Goal: Browse casually

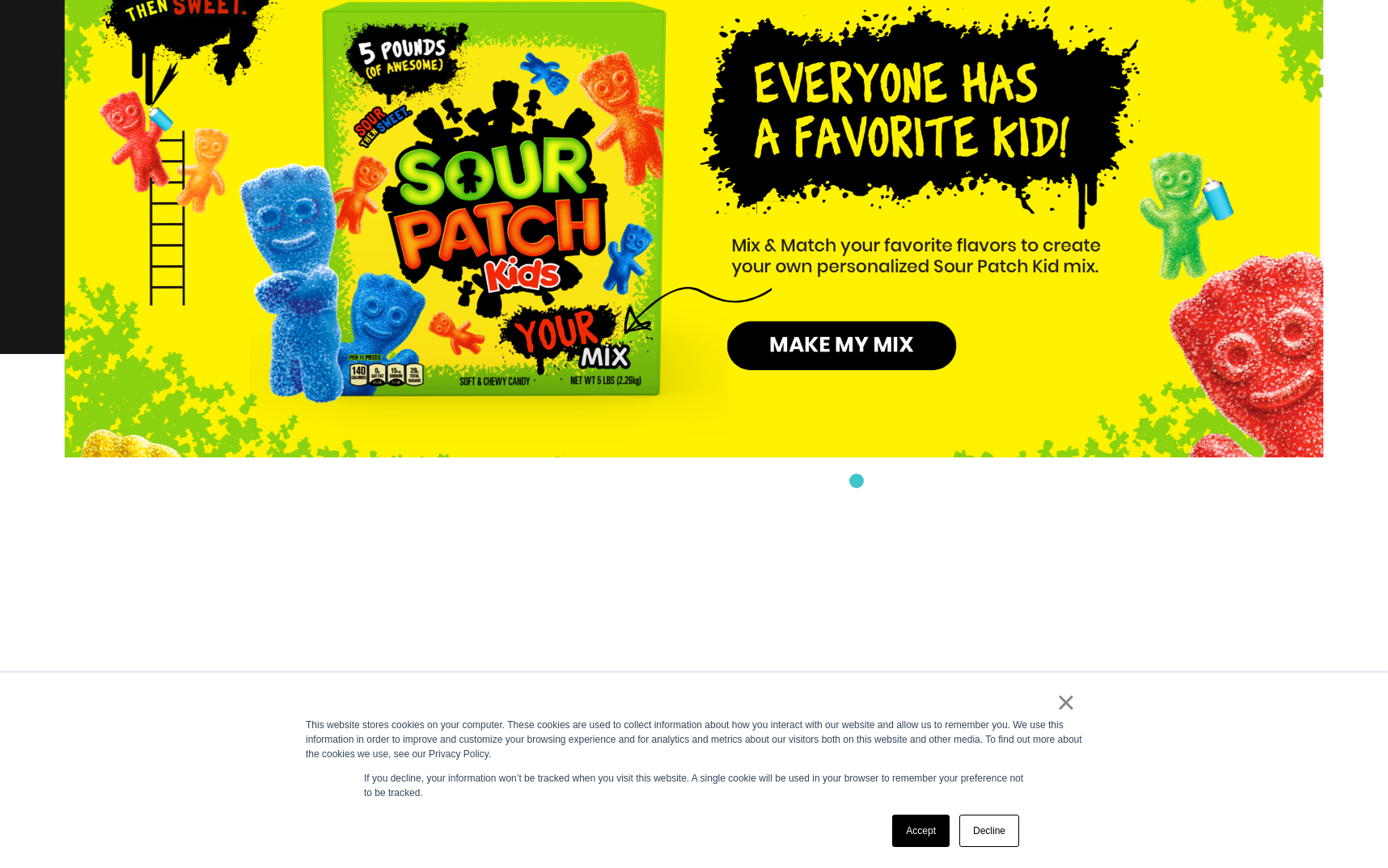
scroll to position [2021, 0]
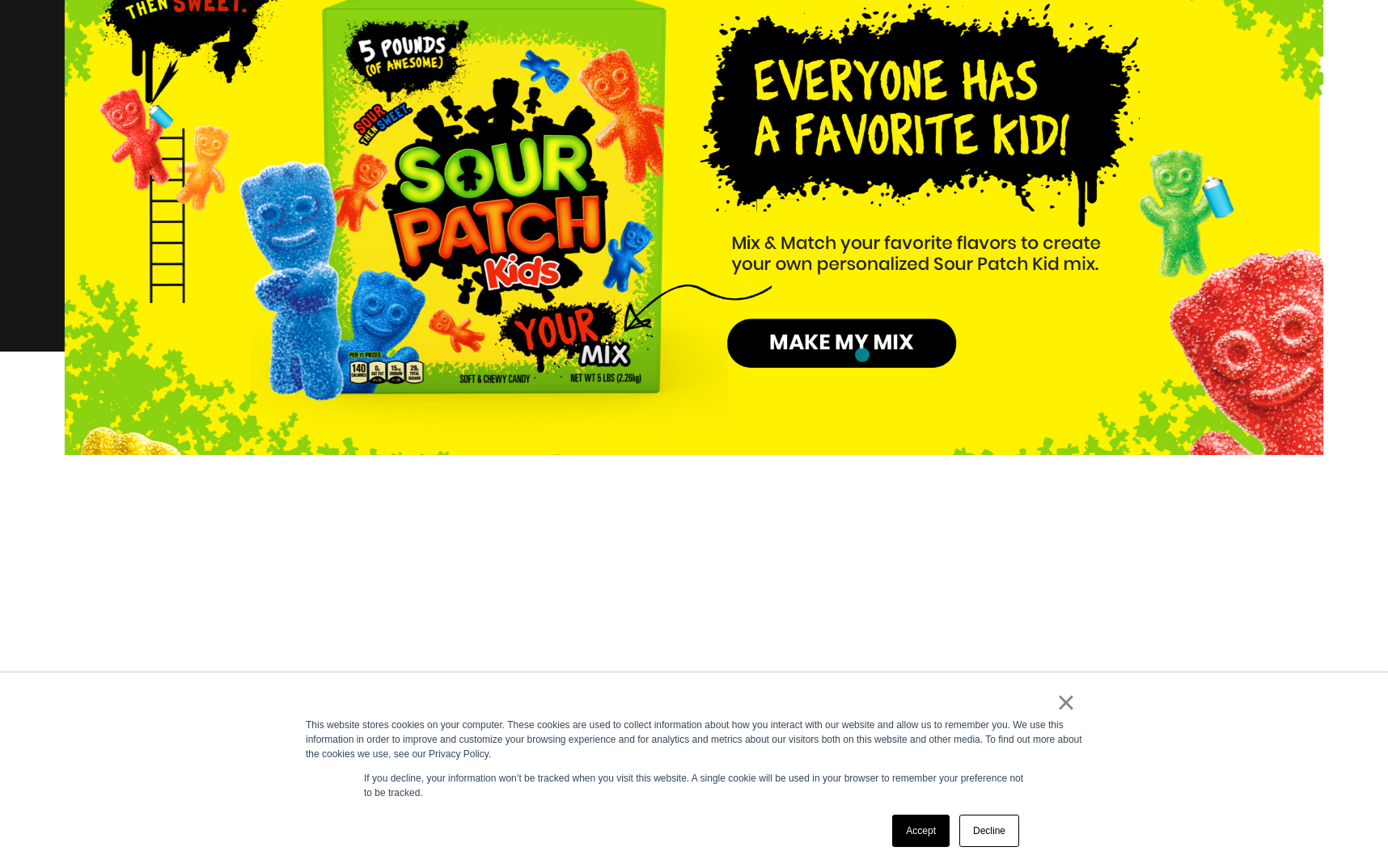
click at [862, 355] on img at bounding box center [694, 97] width 1259 height 716
click at [993, 840] on link "Decline" at bounding box center [988, 831] width 59 height 32
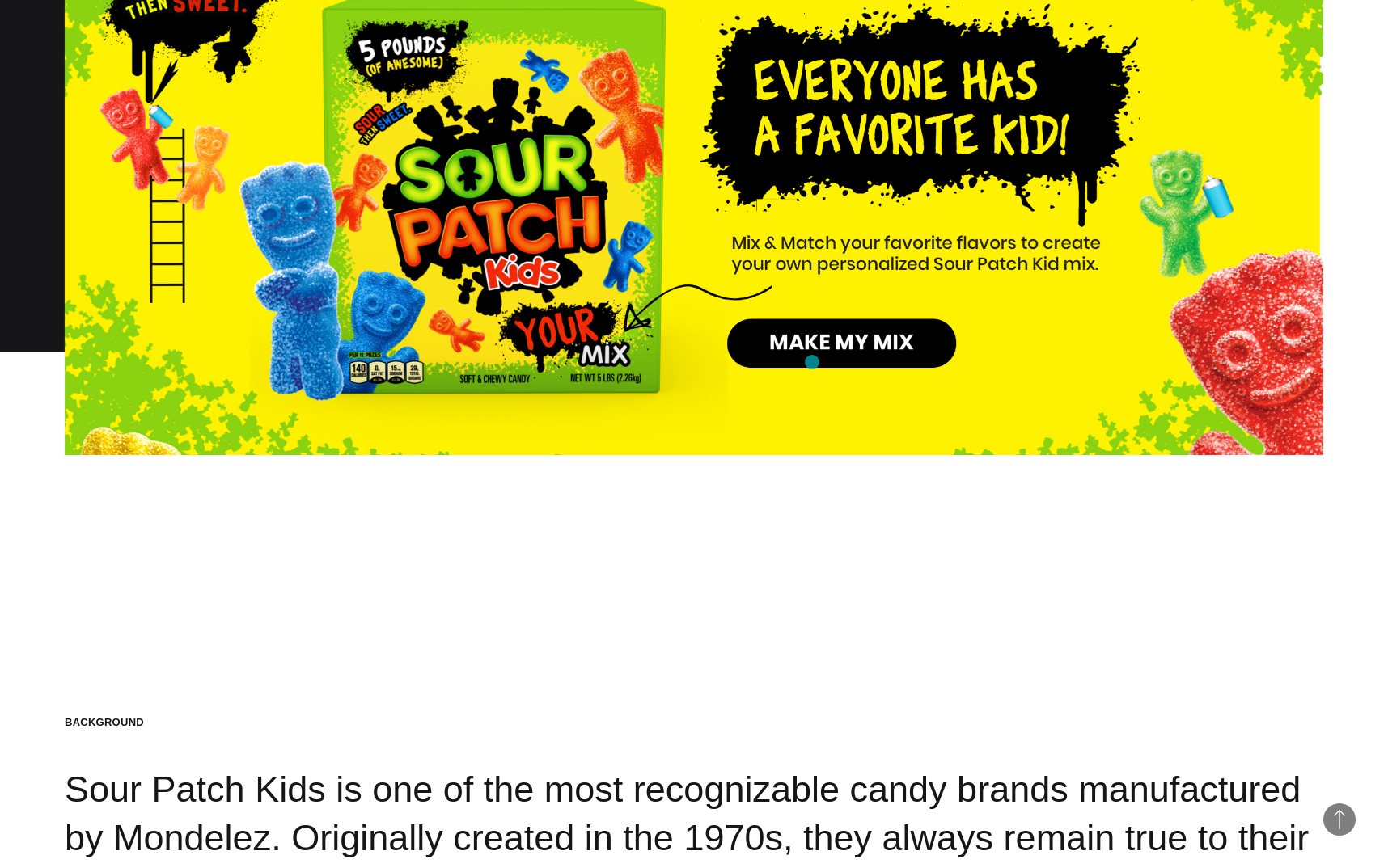
click at [812, 362] on img at bounding box center [694, 97] width 1259 height 716
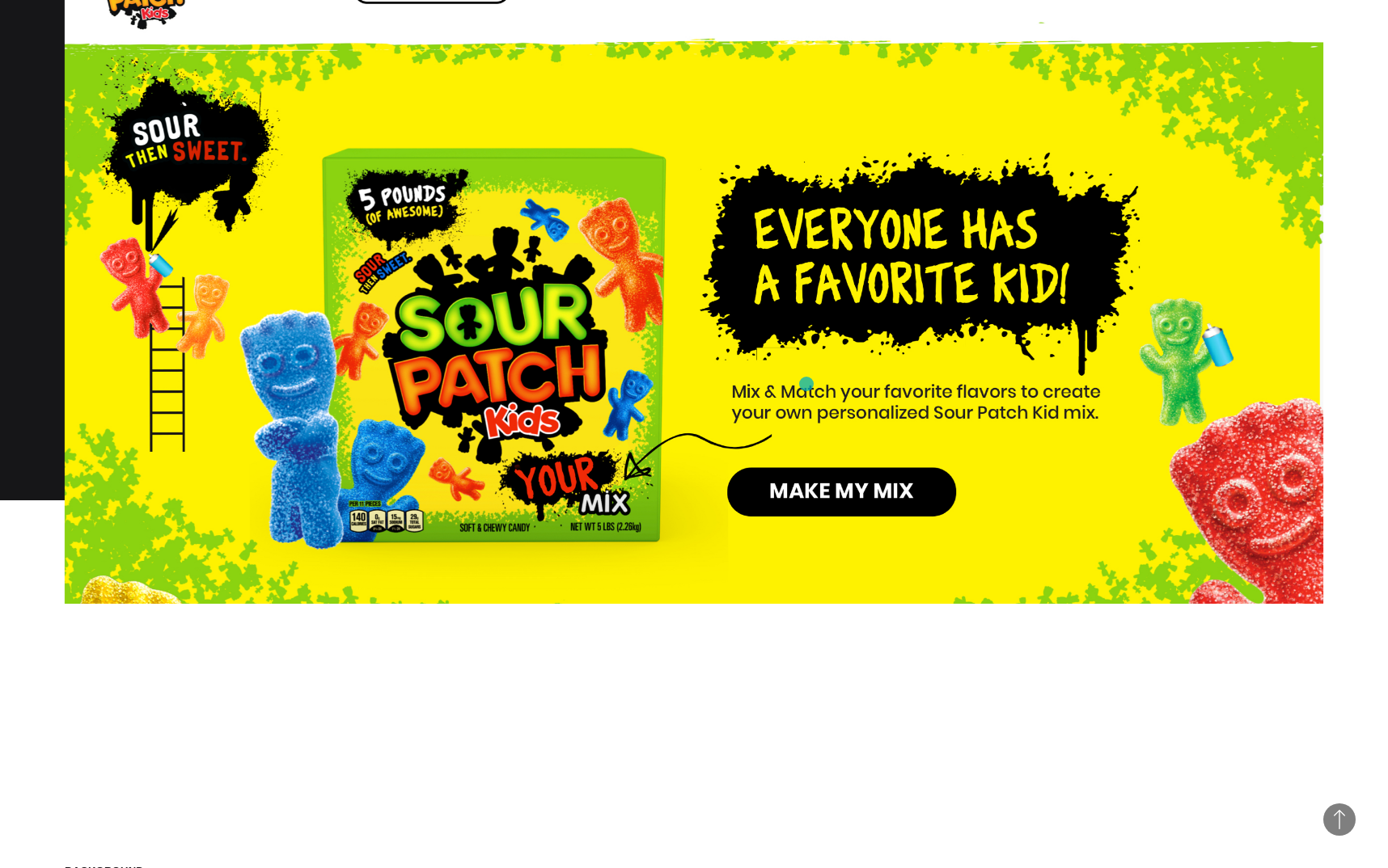
scroll to position [1940, 0]
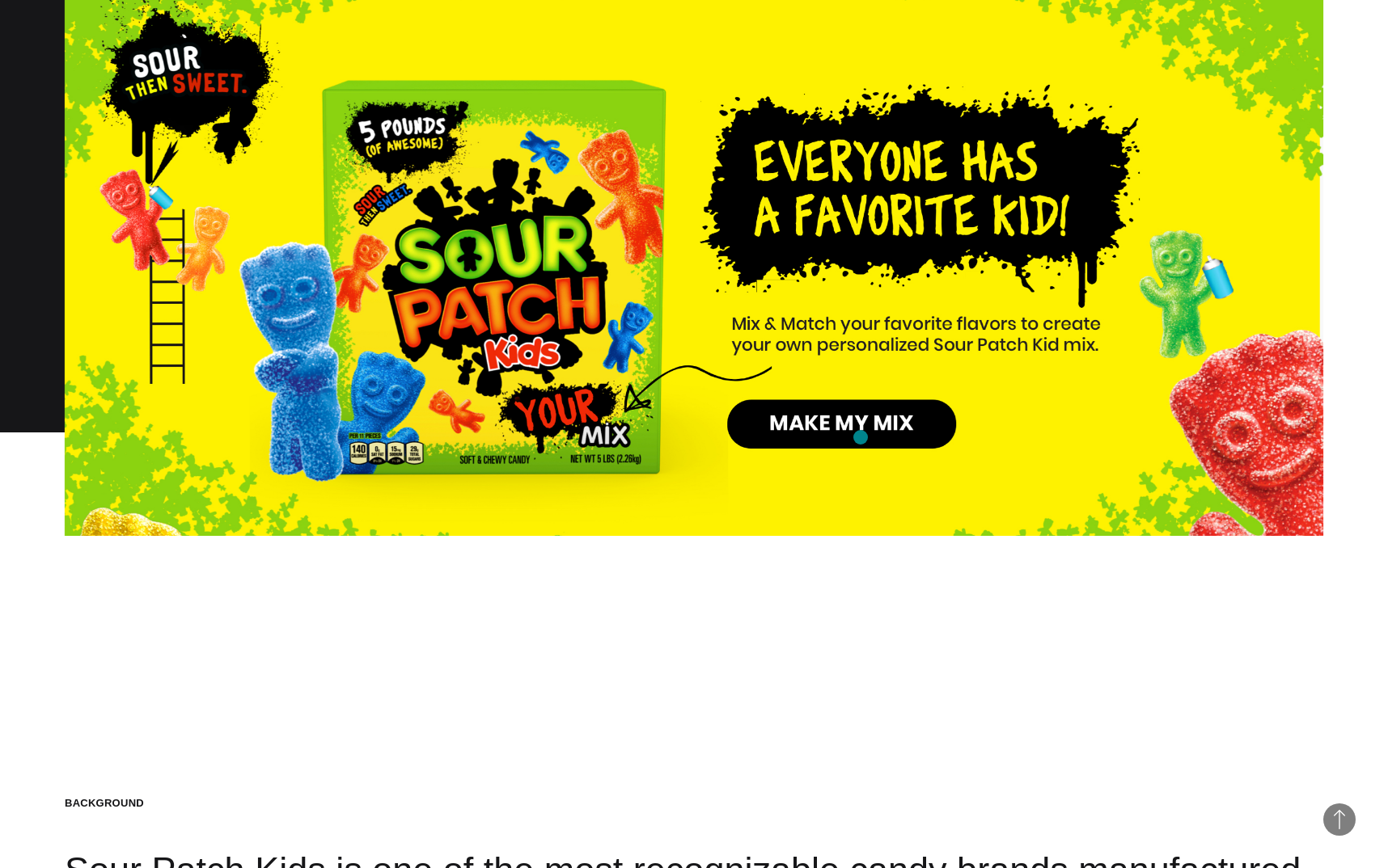
click at [860, 437] on img at bounding box center [694, 178] width 1259 height 716
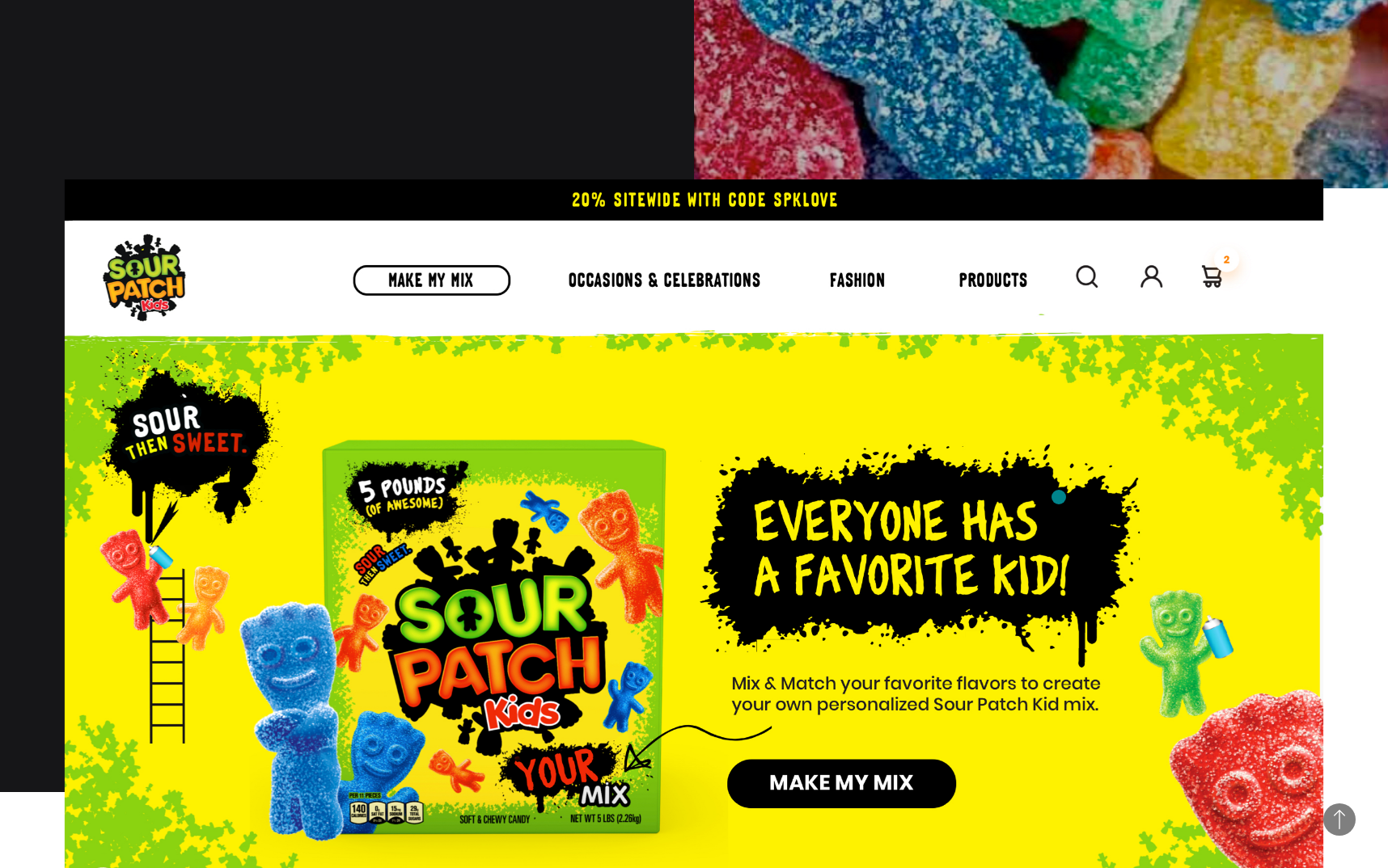
scroll to position [1617, 0]
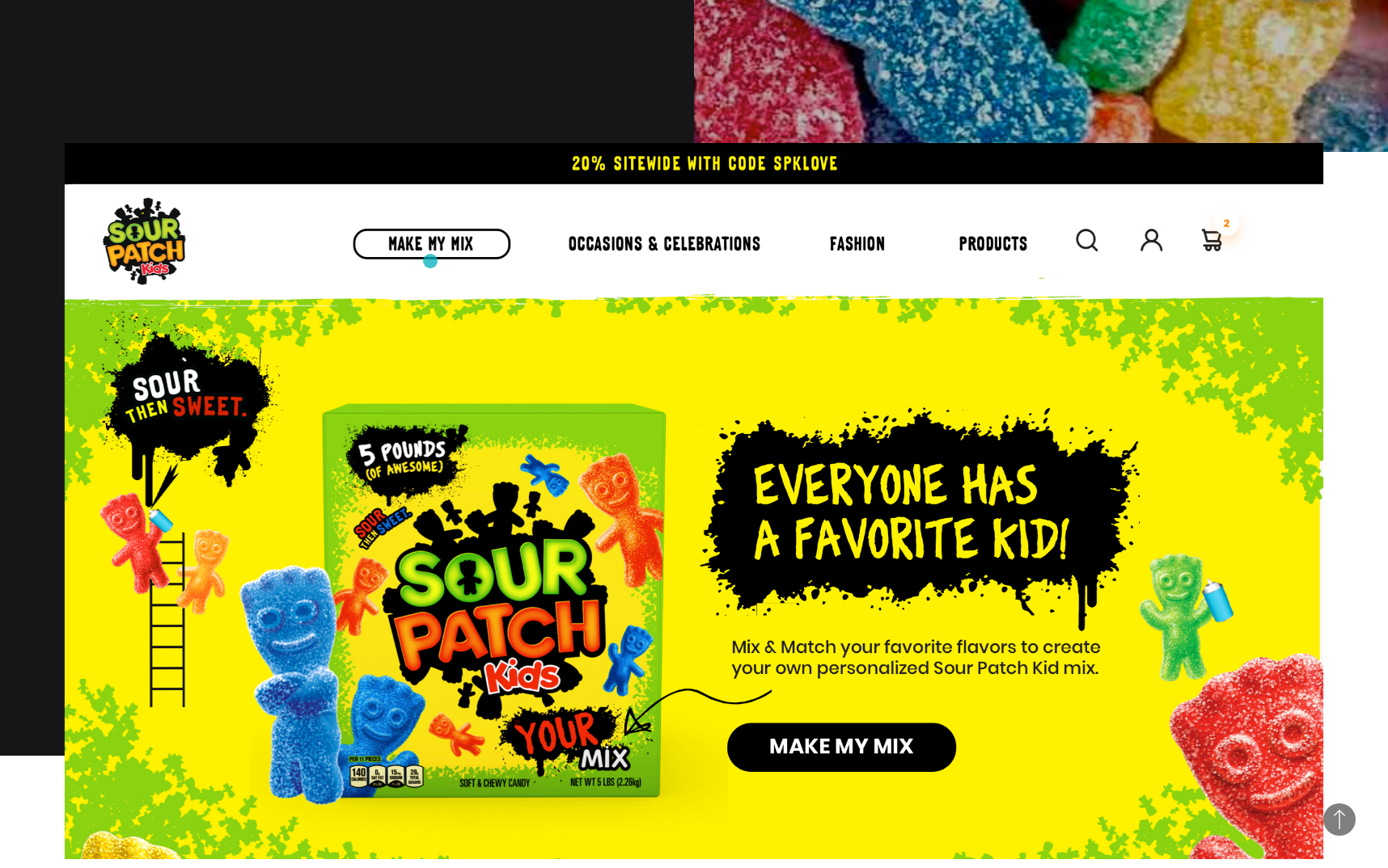
click at [430, 262] on img at bounding box center [694, 501] width 1259 height 716
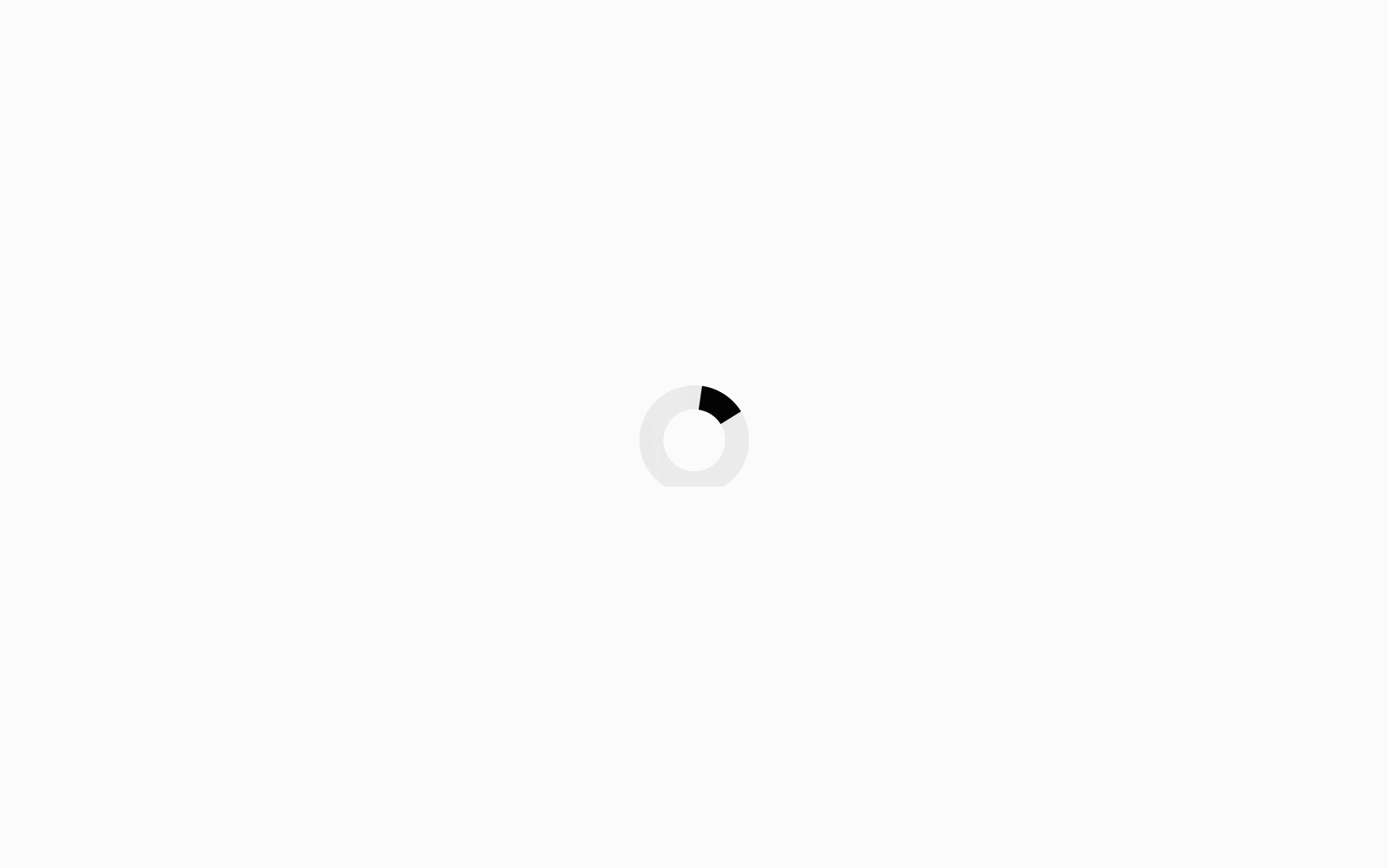
scroll to position [1617, 0]
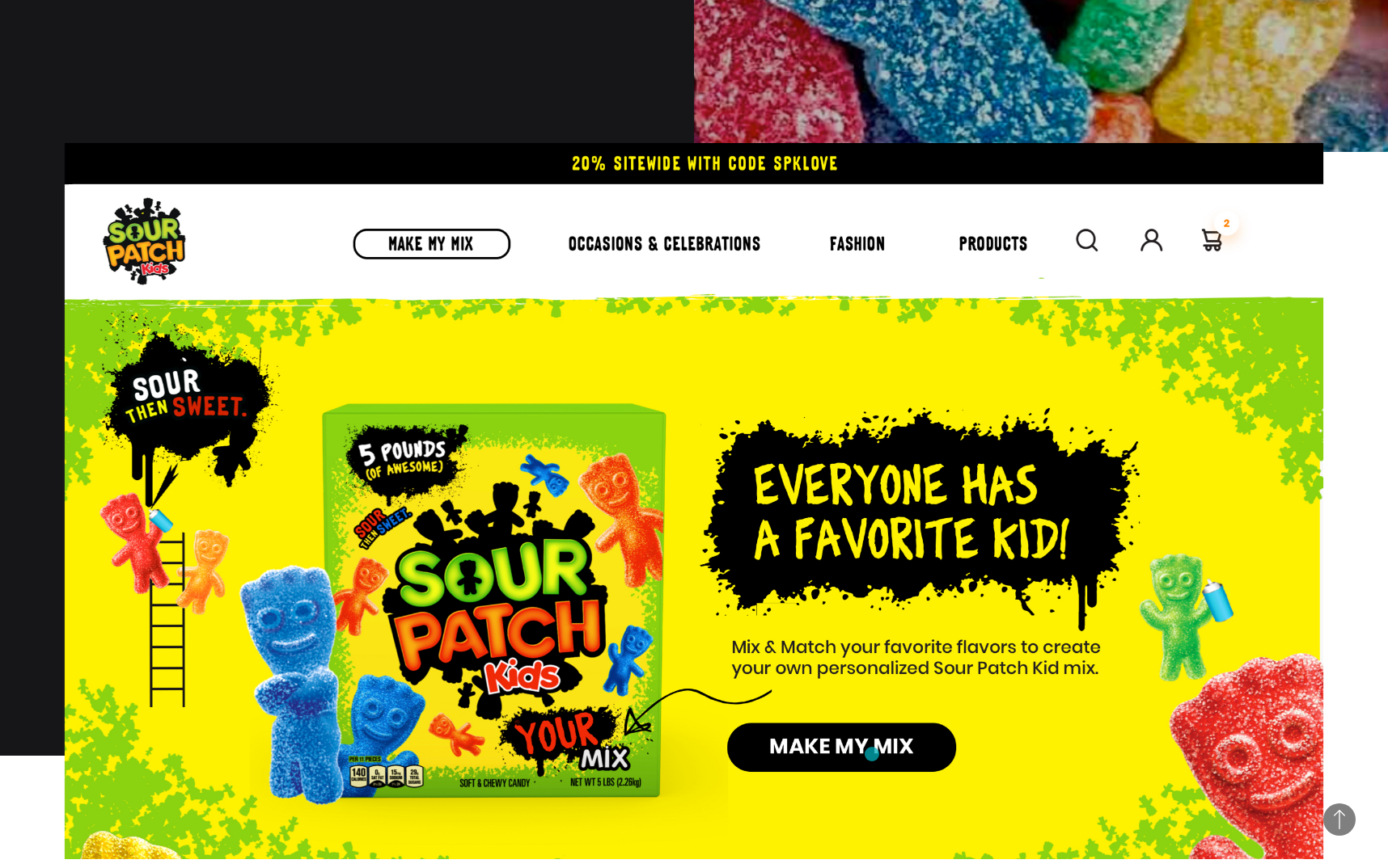
click at [872, 755] on img at bounding box center [694, 501] width 1259 height 716
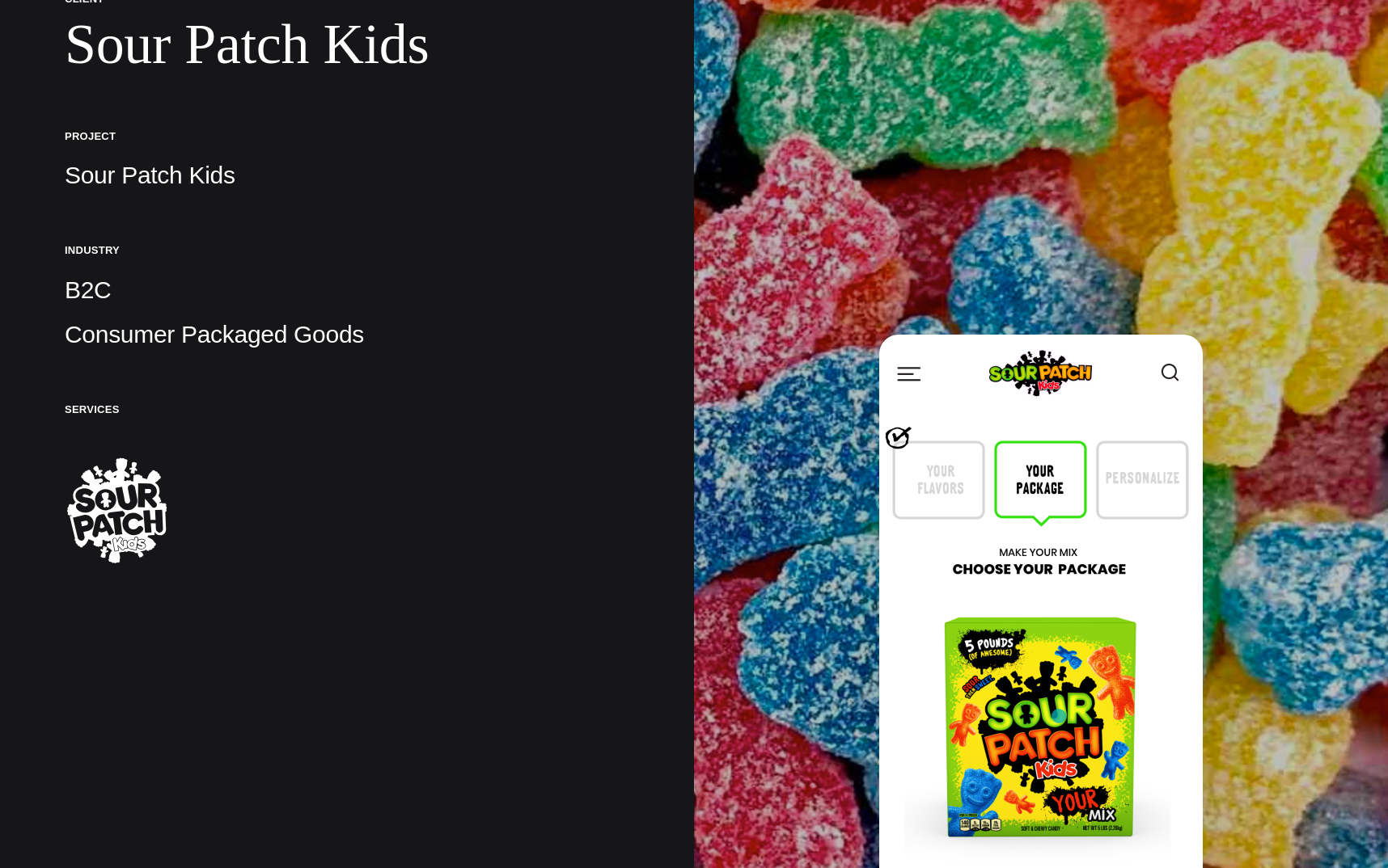
scroll to position [646, 0]
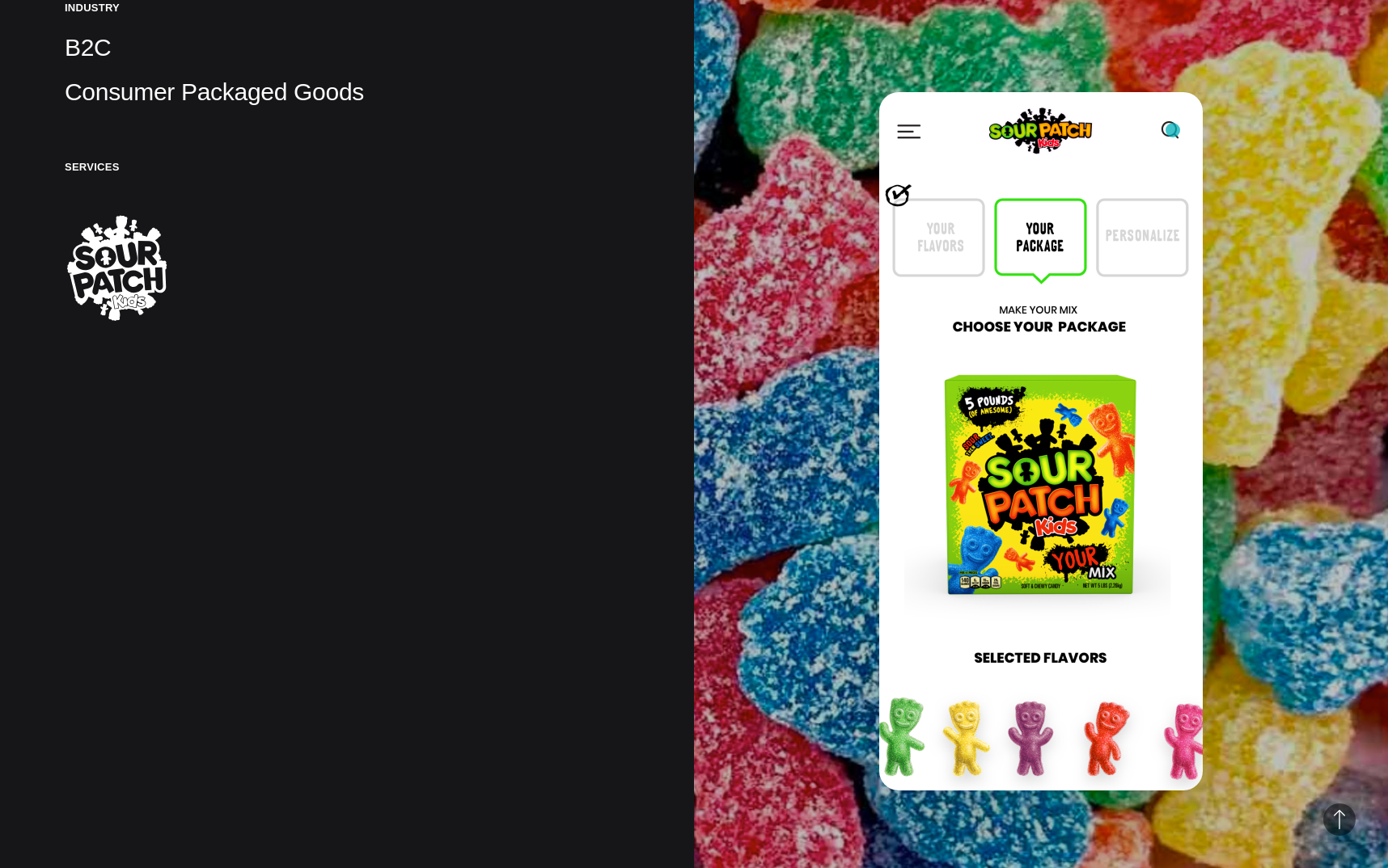
click at [1172, 130] on img at bounding box center [1040, 442] width 324 height 699
click at [907, 133] on img at bounding box center [1040, 442] width 324 height 699
